Goal: Check status: Check status

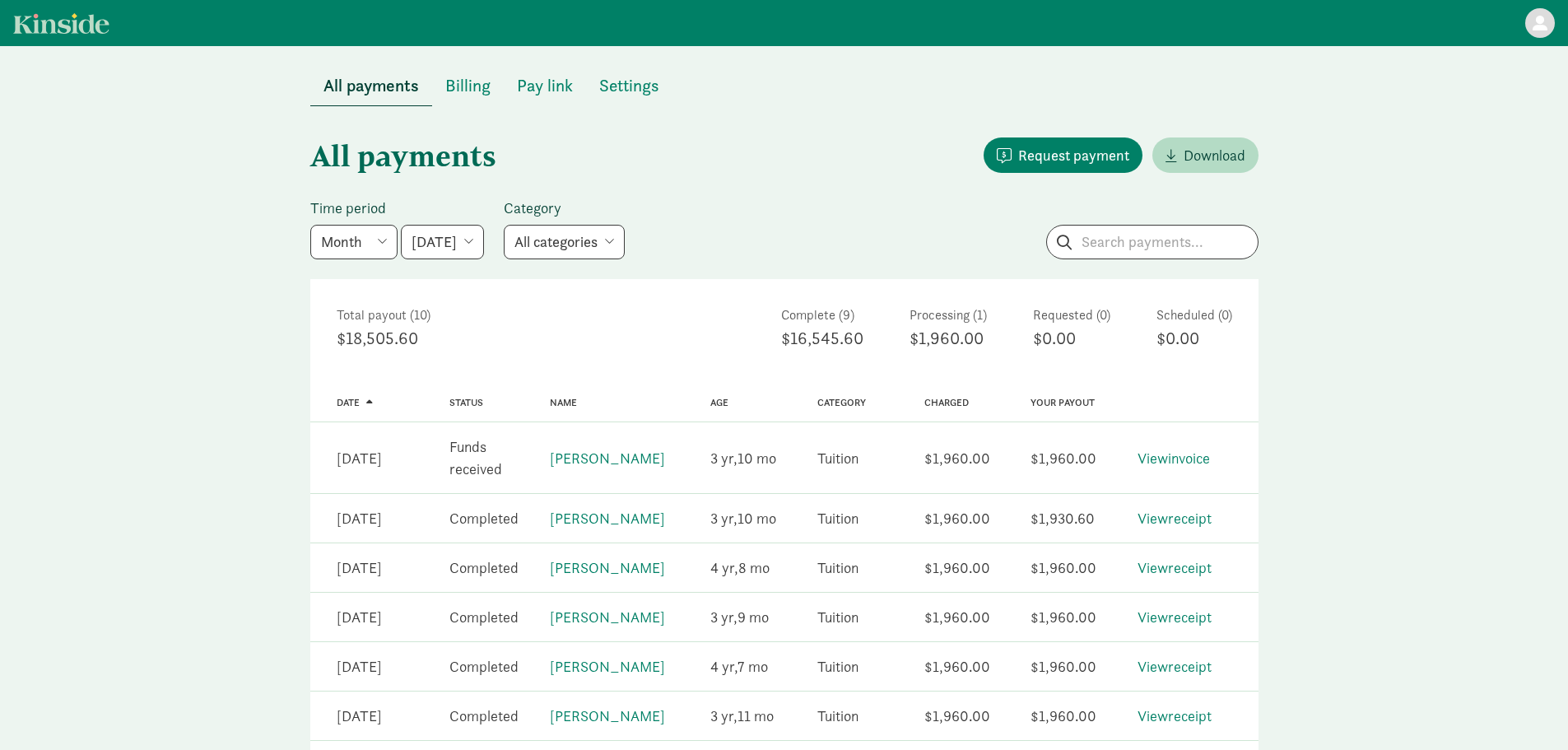
click at [208, 365] on div "All payments Request payment Download Time period Week Year Month Custom [DATE]…" at bounding box center [784, 583] width 1568 height 954
click at [248, 397] on div "All payments Request payment Download Time period Week Year Month Custom [DATE]…" at bounding box center [784, 583] width 1568 height 954
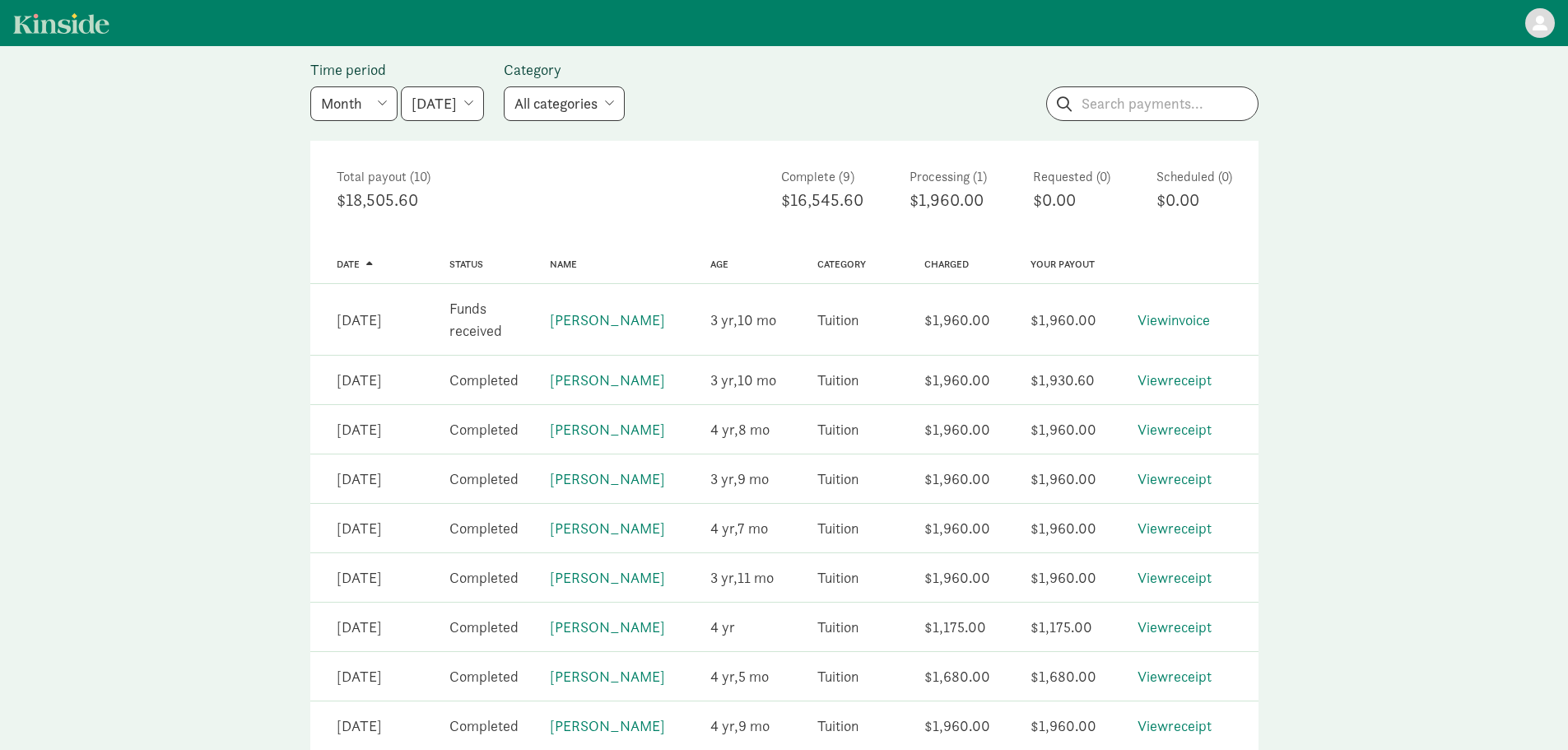
scroll to position [142, 0]
click at [248, 397] on div "All payments Request payment Download Time period Week Year Month Custom [DATE]…" at bounding box center [784, 442] width 1568 height 954
click at [1165, 375] on link "View receipt" at bounding box center [1174, 376] width 74 height 19
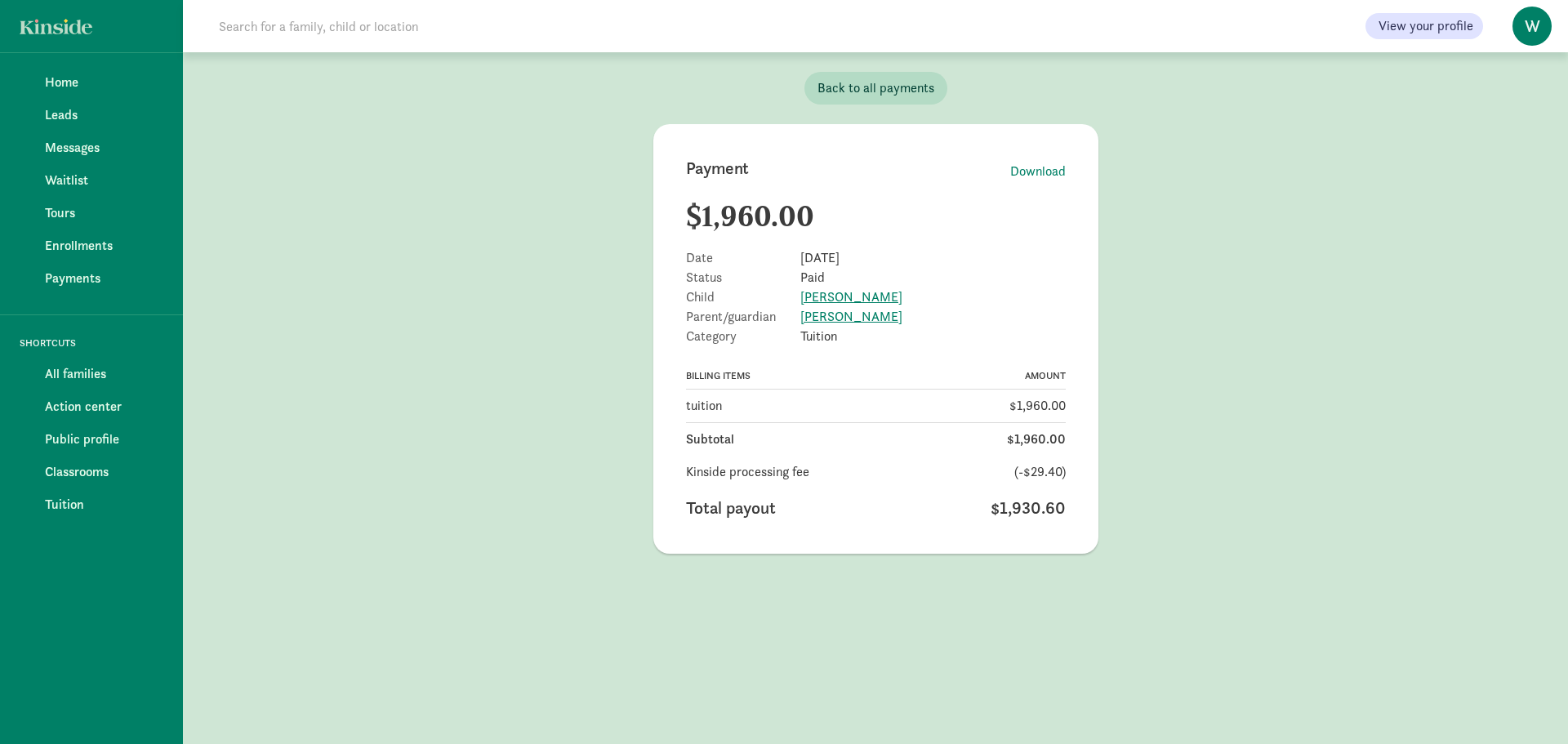
click at [1156, 372] on main "Payment Download $1,960.00 Date [DATE] Status Paid Child [PERSON_NAME] Parent/g…" at bounding box center [875, 338] width 1385 height 430
click at [491, 377] on main "Payment Download $1,960.00 Date [DATE] Status Paid Child [PERSON_NAME] Parent/g…" at bounding box center [875, 338] width 1385 height 430
click at [444, 445] on main "Payment Download $1,960.00 Date [DATE] Status Paid Child [PERSON_NAME] Parent/g…" at bounding box center [875, 338] width 1385 height 430
click at [529, 412] on main "Payment Download $1,960.00 Date Aug 12, 2025 Status Paid Child Elba Kalmes Pare…" at bounding box center [875, 338] width 1385 height 430
click at [580, 327] on main "Payment Download $1,960.00 Date Aug 12, 2025 Status Paid Child Elba Kalmes Pare…" at bounding box center [875, 338] width 1385 height 430
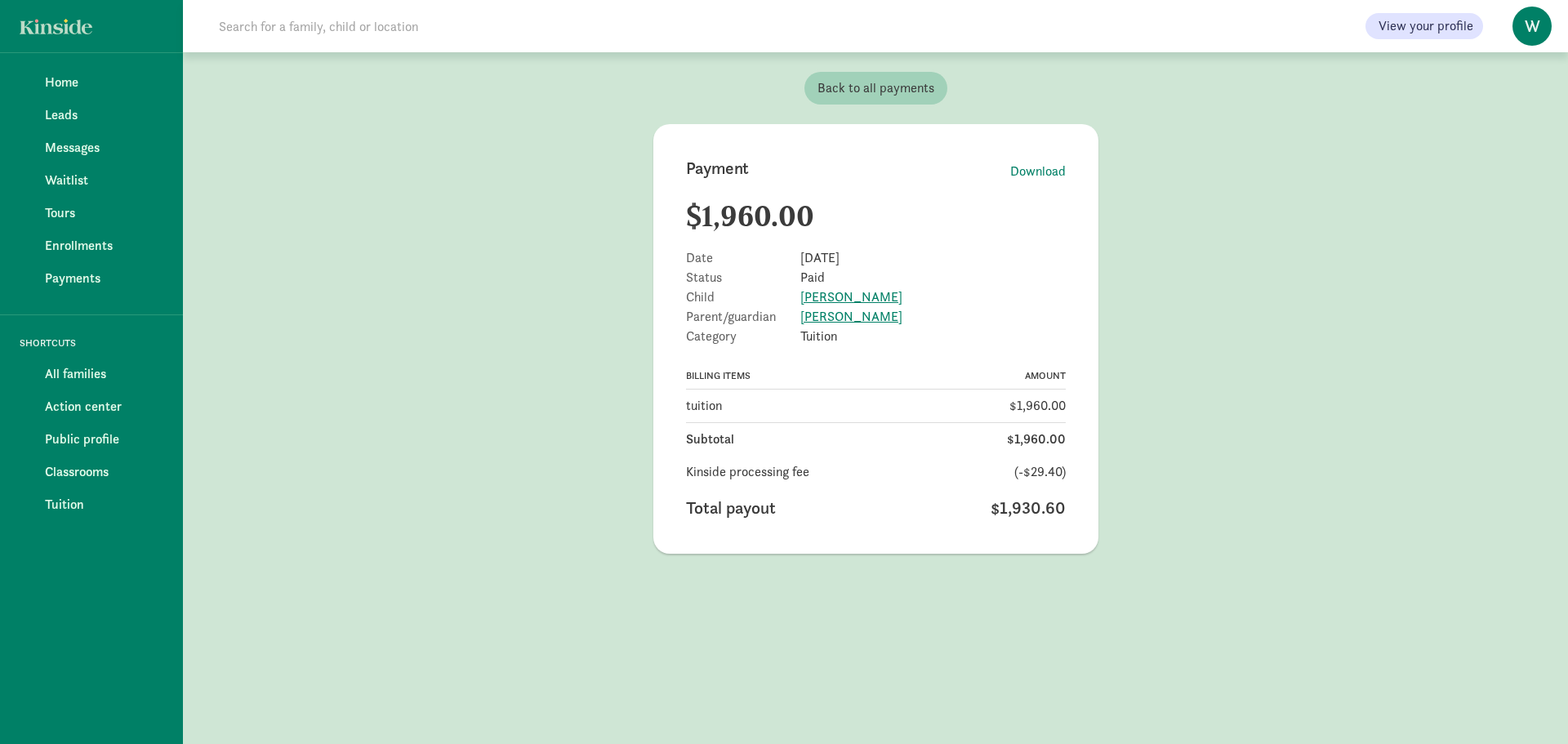
click at [821, 95] on span "Back to all payments" at bounding box center [876, 88] width 116 height 19
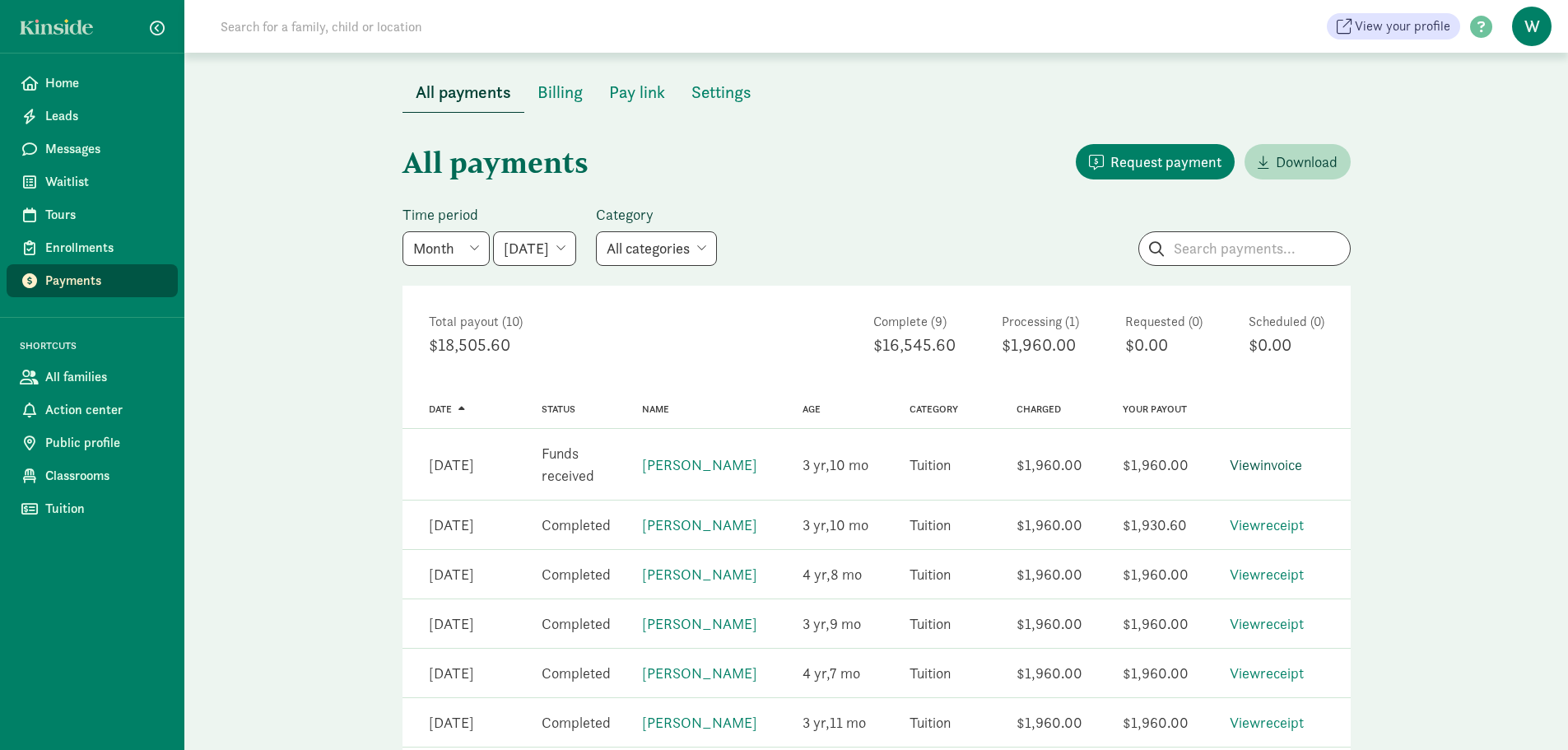
click at [1243, 464] on link "View invoice" at bounding box center [1265, 465] width 73 height 19
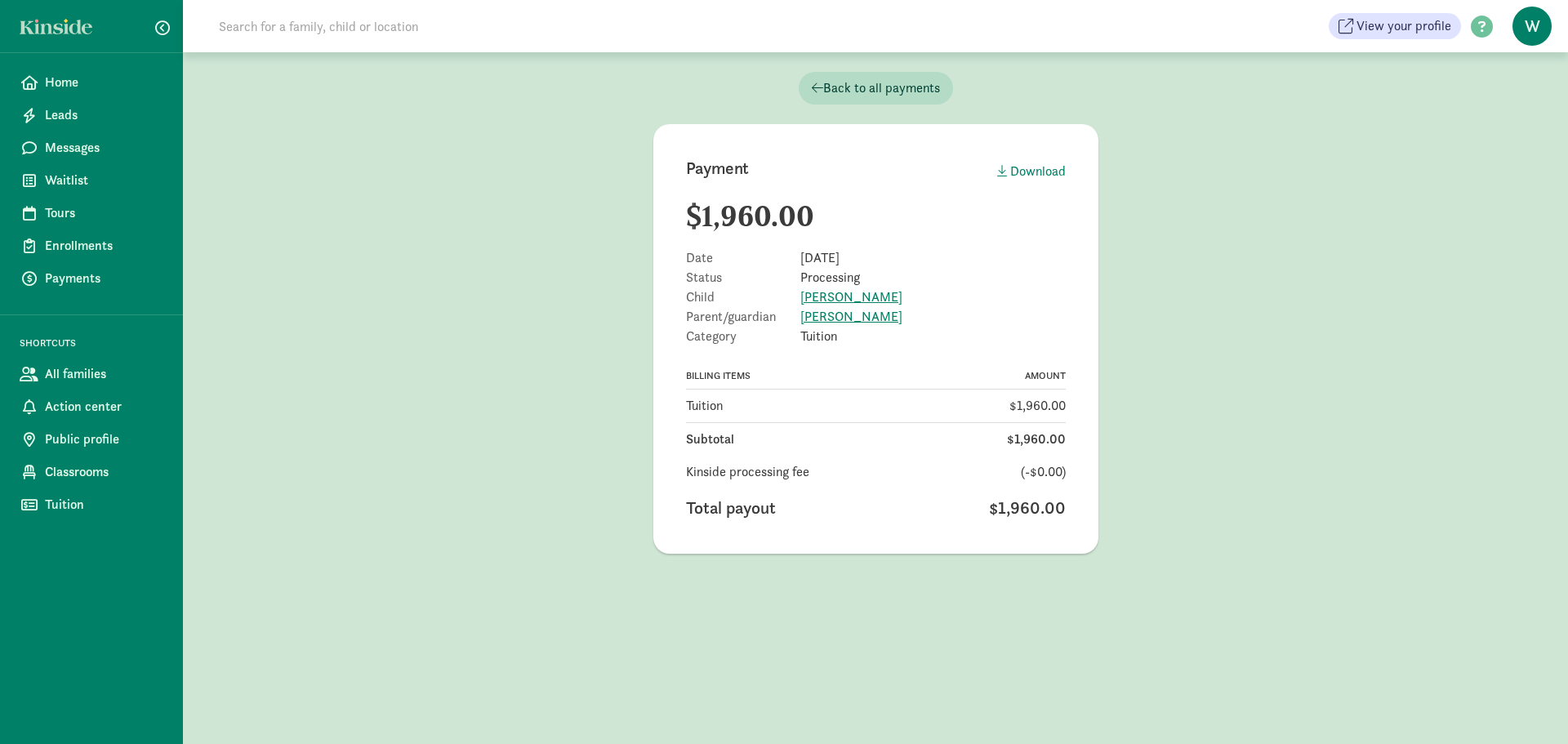
click at [446, 318] on main "Payment Download $1,960.00 Date Aug 12, 2025 Status Processing Child Idrees Mou…" at bounding box center [875, 338] width 1385 height 430
